Goal: Information Seeking & Learning: Learn about a topic

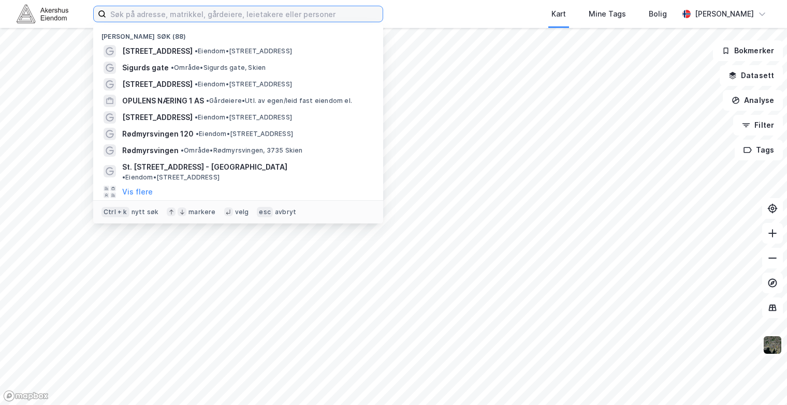
click at [217, 16] on input at bounding box center [244, 14] width 276 height 16
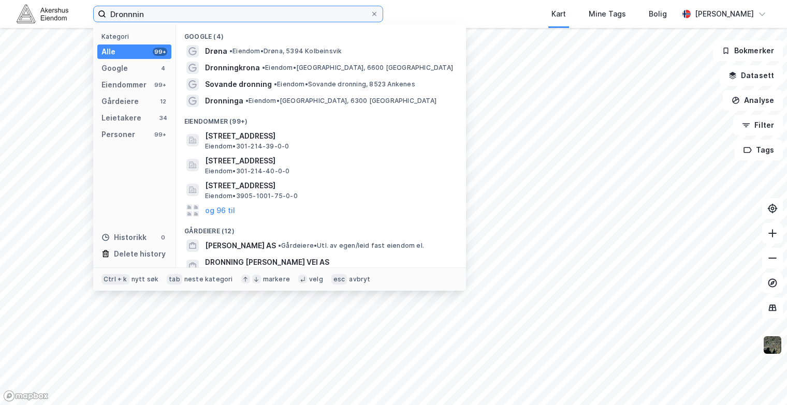
type input "Dronnnin"
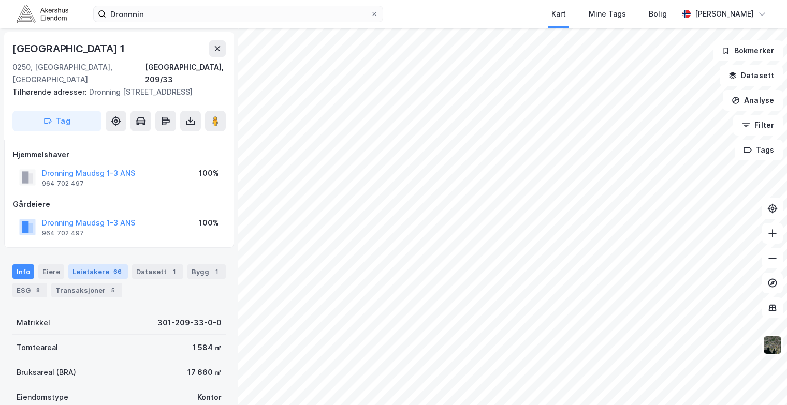
click at [89, 276] on div "Leietakere 66" at bounding box center [98, 272] width 60 height 14
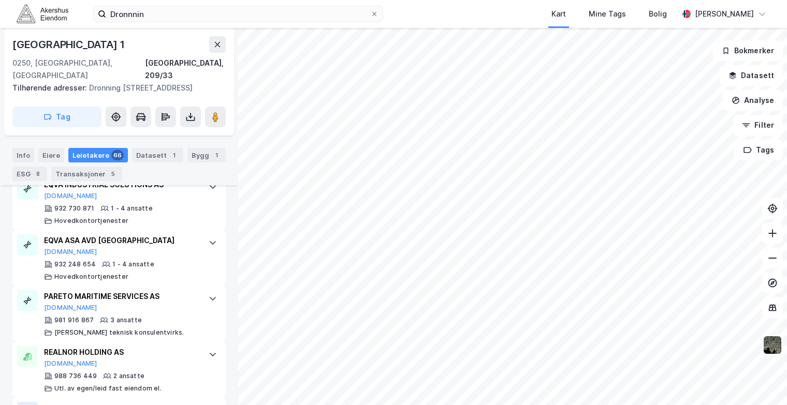
scroll to position [2806, 0]
